Goal: Find specific page/section: Find specific page/section

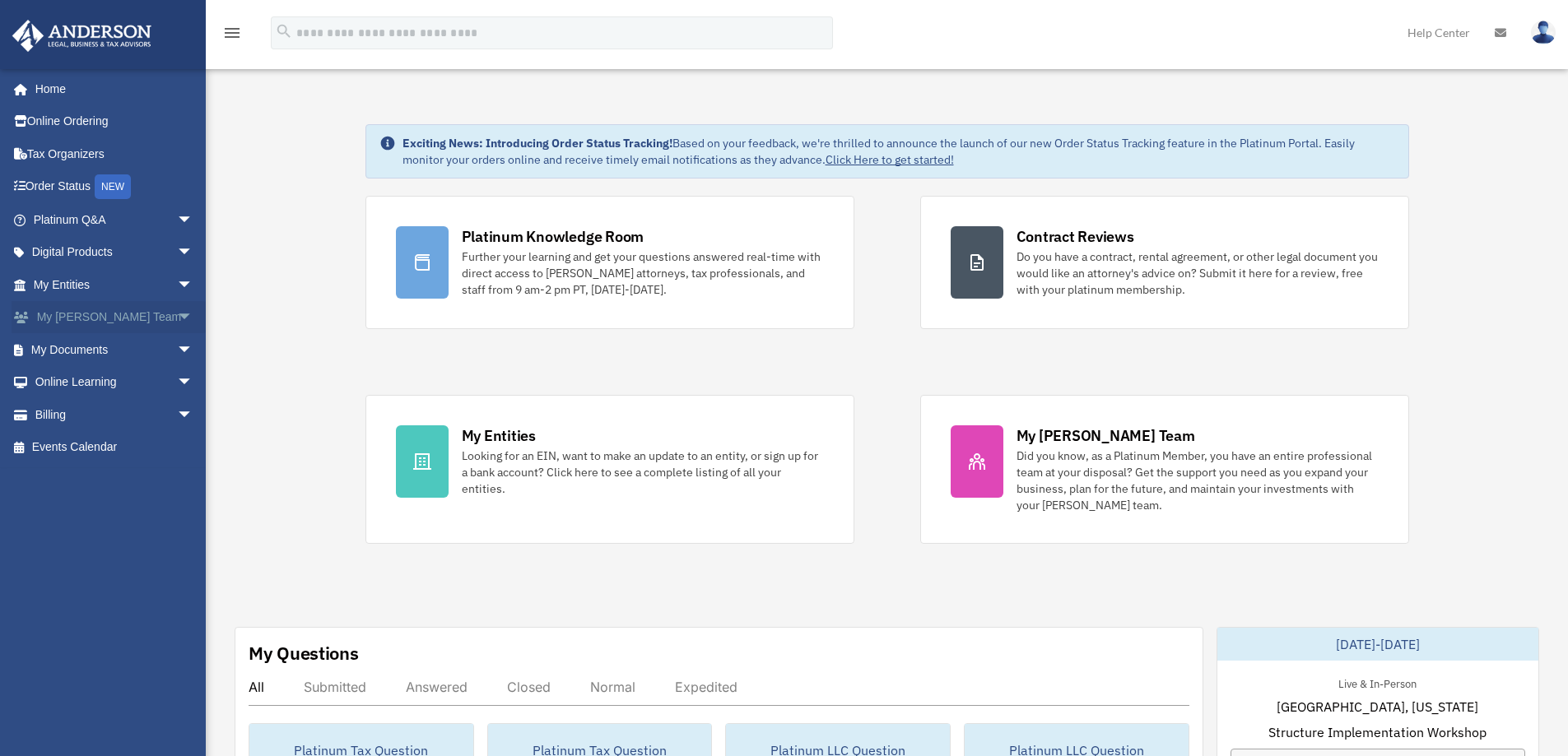
click at [177, 311] on span "arrow_drop_down" at bounding box center [194, 317] width 33 height 34
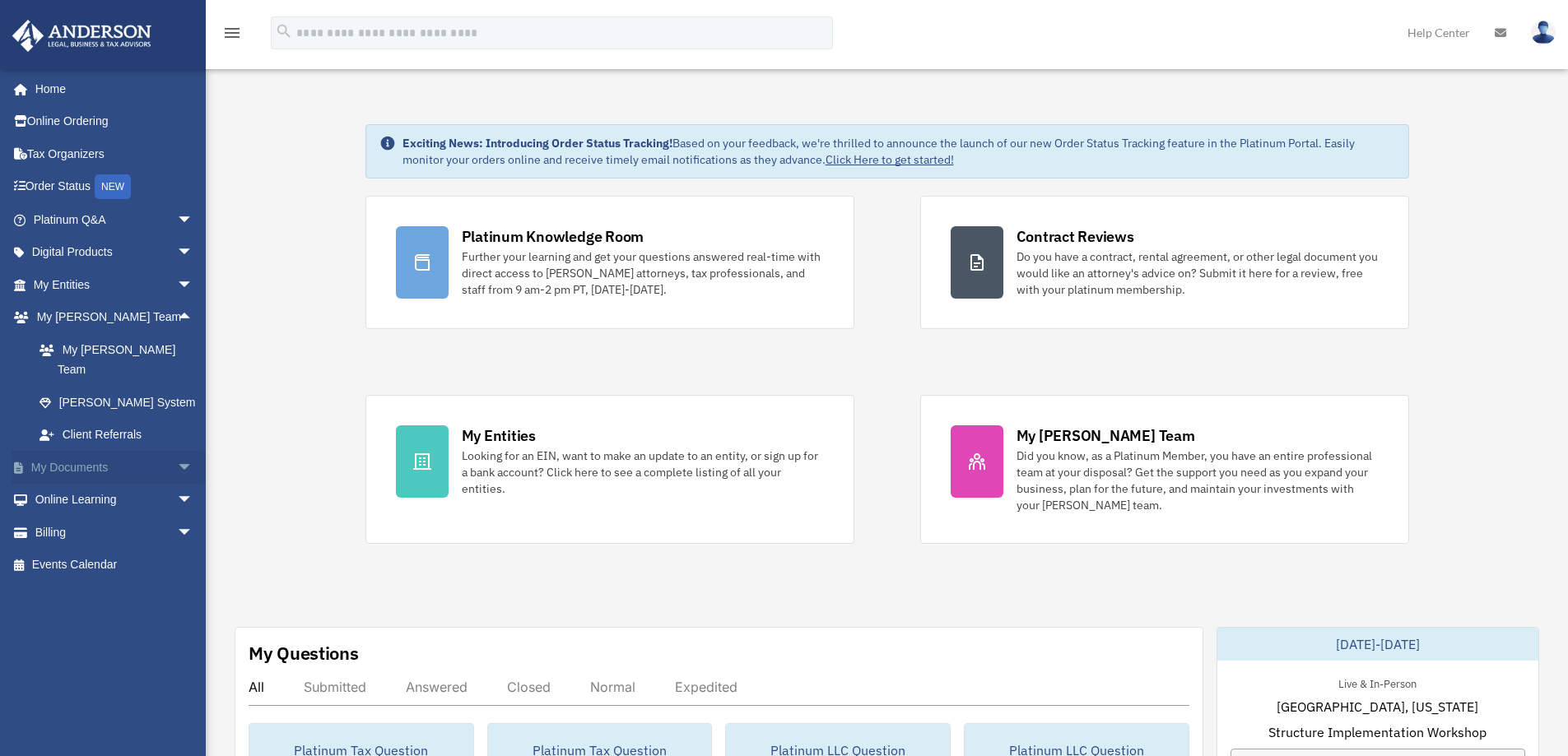
click at [177, 451] on span "arrow_drop_down" at bounding box center [194, 468] width 33 height 34
click at [119, 518] on link "Meeting Minutes" at bounding box center [121, 532] width 196 height 33
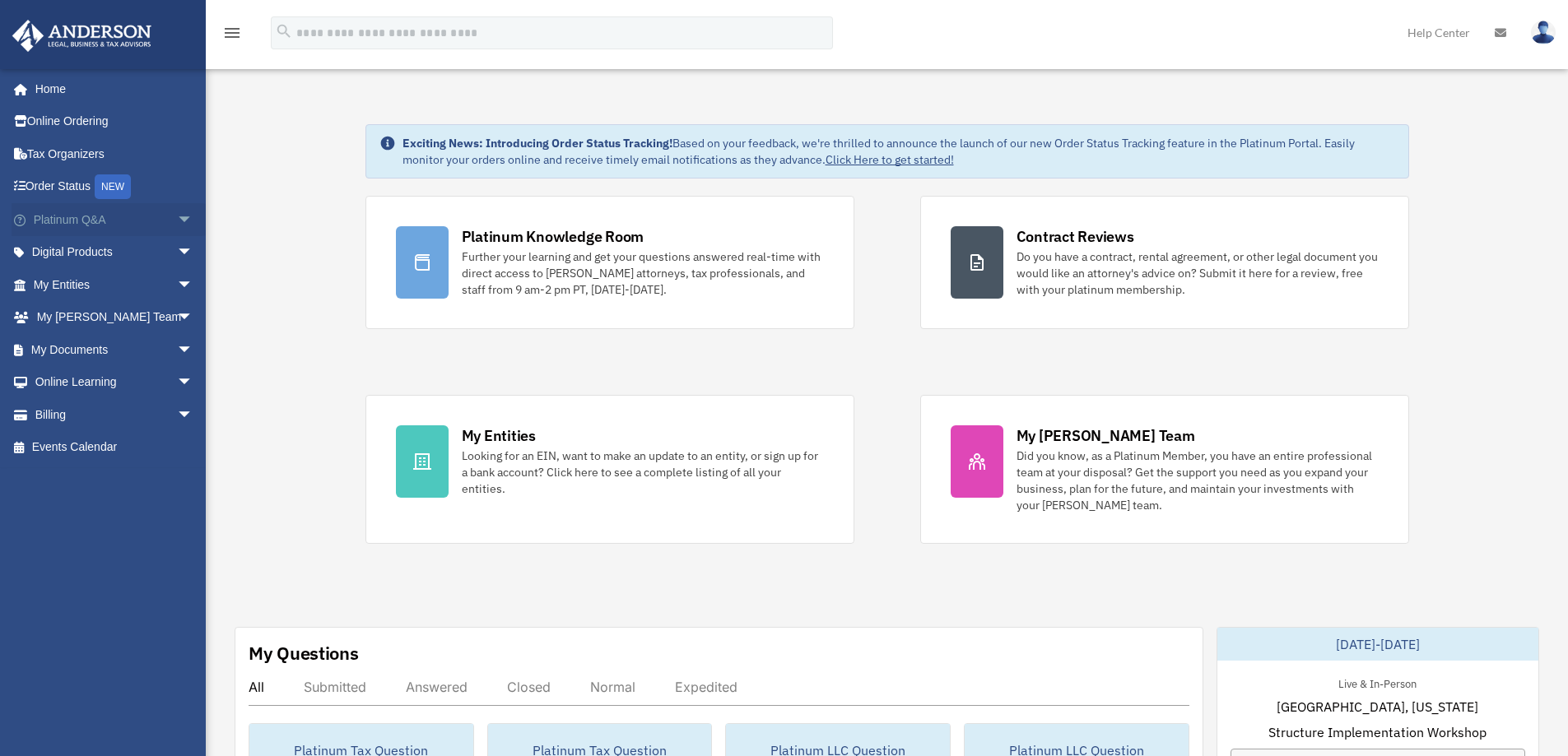
click at [177, 219] on span "arrow_drop_down" at bounding box center [194, 219] width 33 height 34
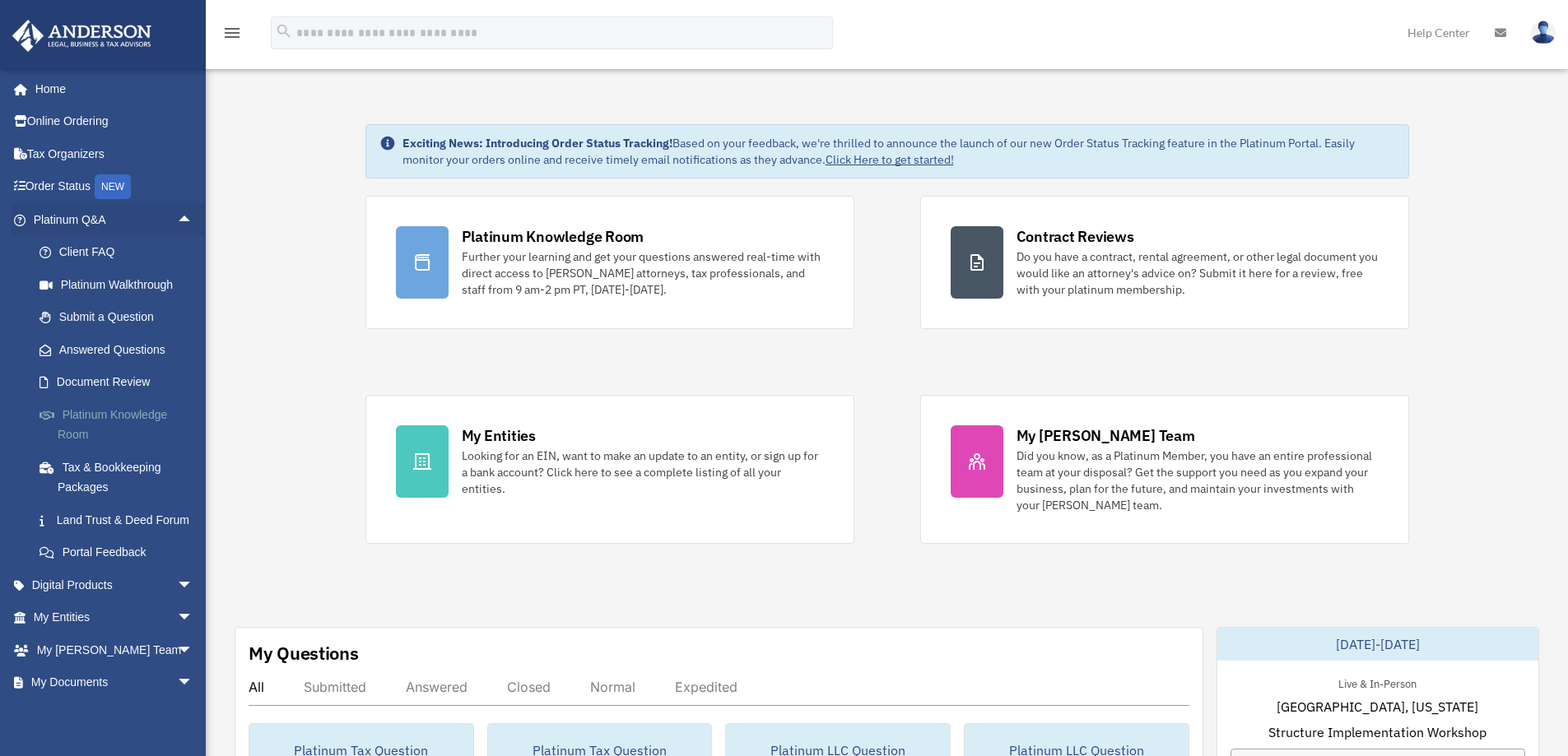
click at [79, 424] on link "Platinum Knowledge Room" at bounding box center [121, 424] width 196 height 53
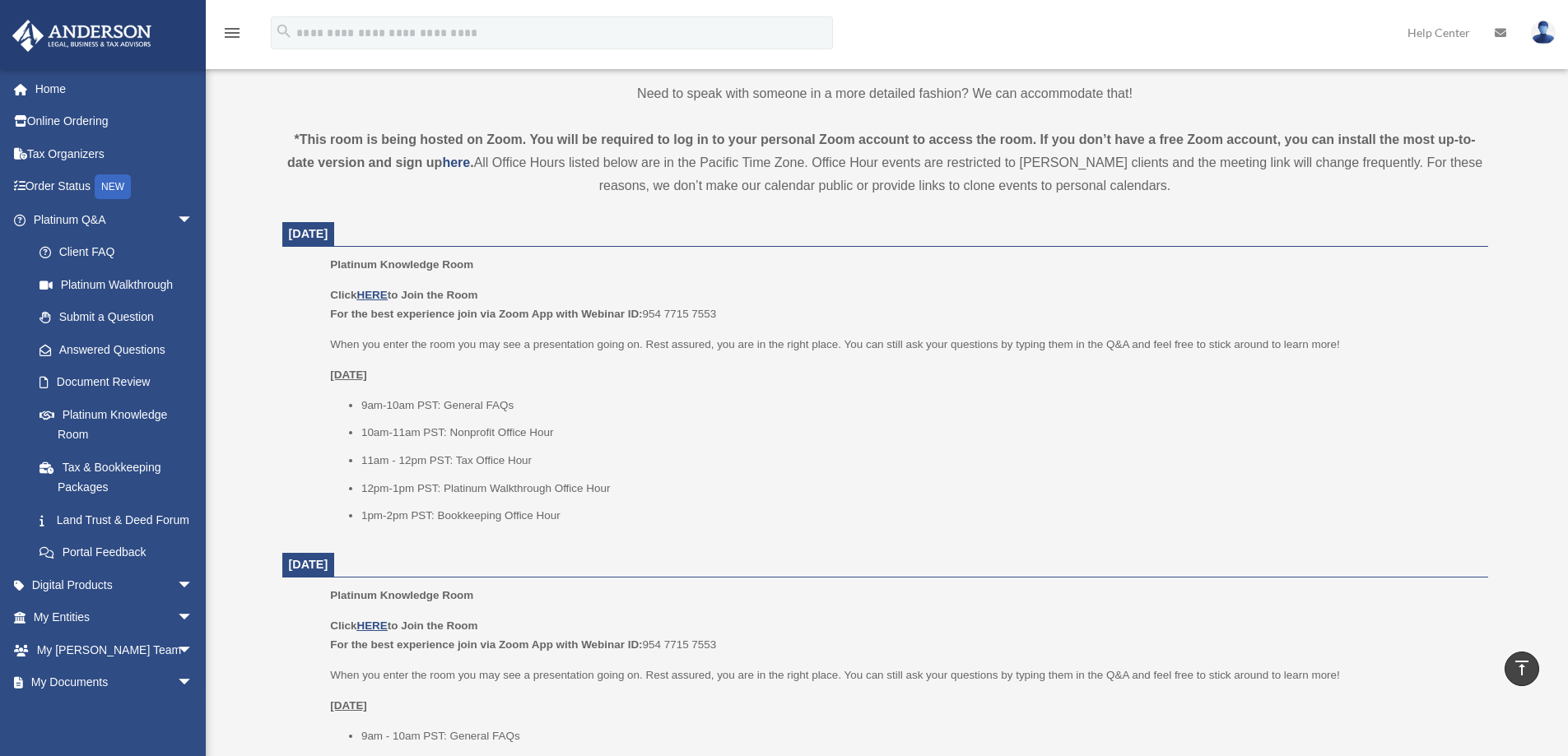
scroll to position [549, 0]
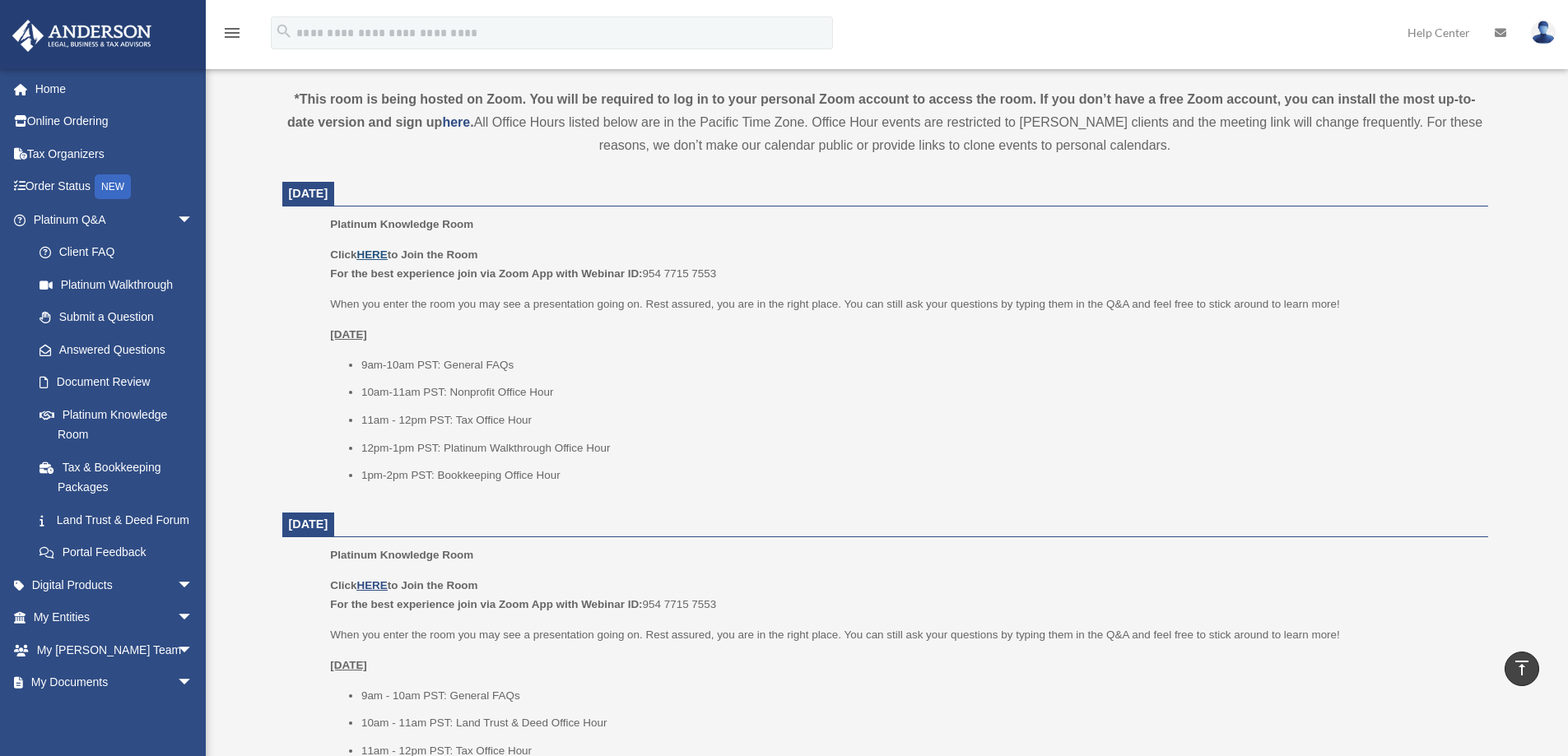
click at [379, 260] on u "HERE" at bounding box center [372, 254] width 31 height 12
